Goal: Information Seeking & Learning: Learn about a topic

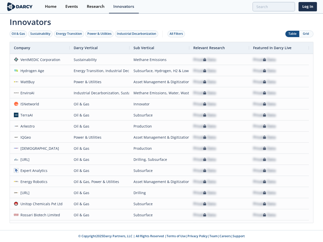
click at [18, 34] on div "Oil & Gas" at bounding box center [18, 34] width 13 height 5
click at [41, 34] on div "Sustainability" at bounding box center [40, 34] width 20 height 5
click at [69, 34] on div "Energy Transition" at bounding box center [69, 34] width 26 height 5
click at [100, 34] on div "Power & Utilities" at bounding box center [99, 34] width 24 height 5
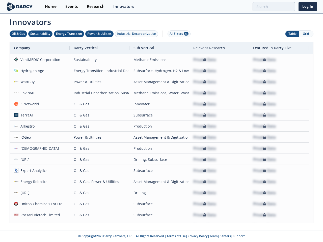
click at [137, 34] on div "Industrial Decarbonization" at bounding box center [136, 34] width 39 height 5
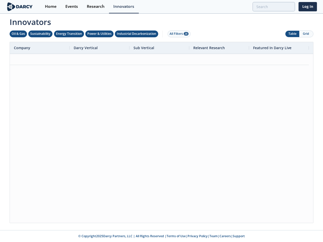
click at [177, 34] on div "All Filters 28" at bounding box center [178, 34] width 19 height 5
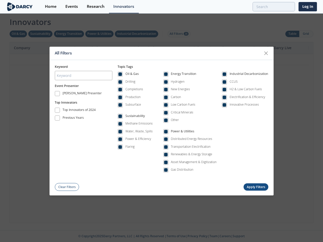
click at [161, 132] on div "Oil & Gas Drilling Completions Production Subsurface Sustainability Methane Emi…" at bounding box center [192, 123] width 150 height 109
click at [40, 48] on div "All Filters Keyword Event Presenter [PERSON_NAME] Presenter Top Innovators Top …" at bounding box center [161, 121] width 323 height 242
